Goal: Information Seeking & Learning: Learn about a topic

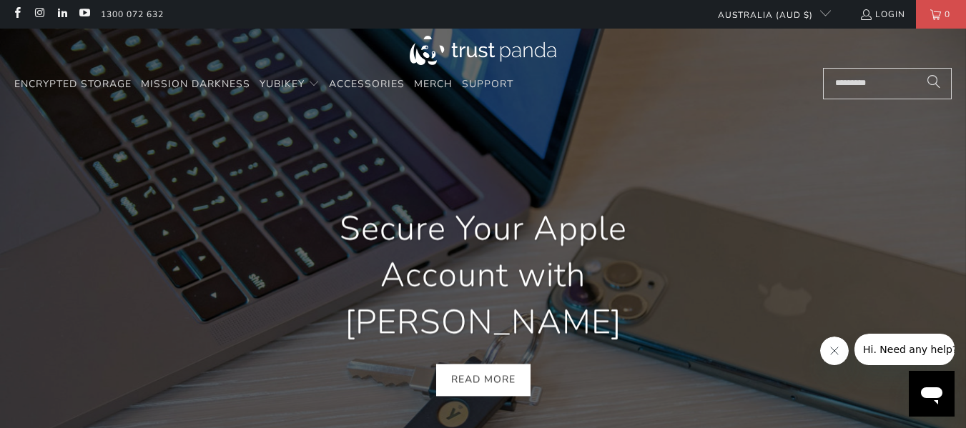
scroll to position [0, 351]
click at [230, 75] on link "Mission Darkness" at bounding box center [195, 85] width 109 height 34
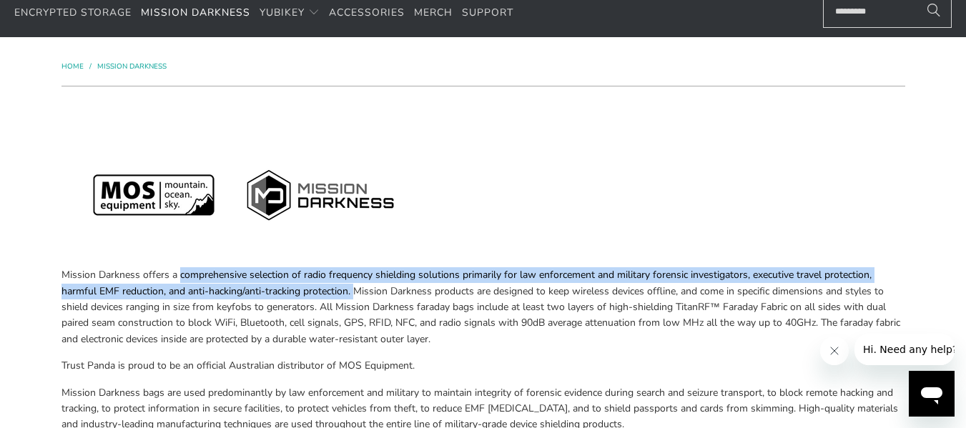
drag, startPoint x: 179, startPoint y: 280, endPoint x: 358, endPoint y: 290, distance: 179.1
click at [358, 290] on p "Mission Darkness offers a comprehensive selection of radio frequency shielding …" at bounding box center [483, 307] width 844 height 80
copy p "comprehensive selection of radio frequency shielding solutions primarily for la…"
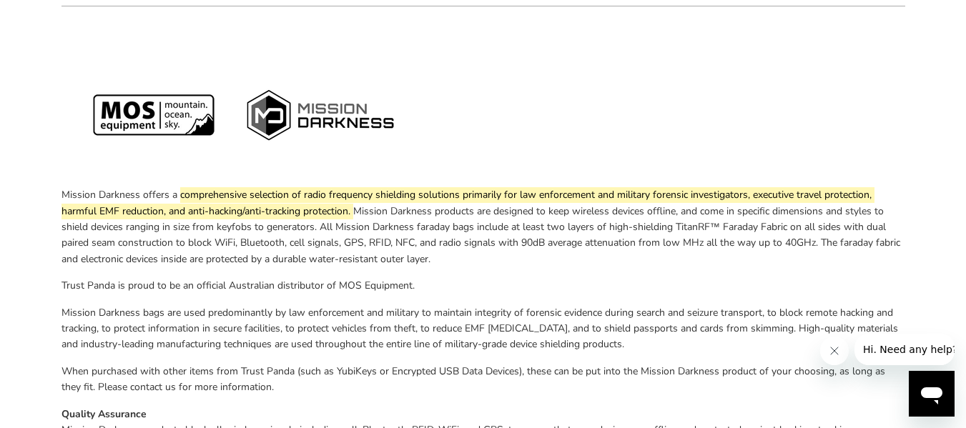
scroll to position [215, 0]
